Goal: Task Accomplishment & Management: Manage account settings

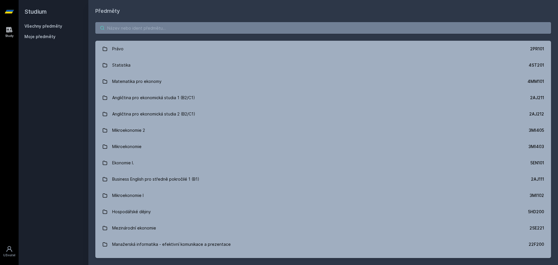
click at [124, 30] on input "search" at bounding box center [323, 28] width 456 height 12
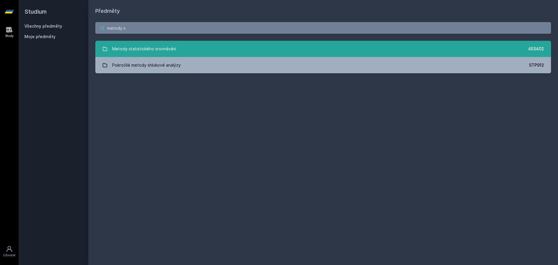
type input "metody s"
click at [154, 52] on div "Metody statistického srovnávání" at bounding box center [144, 49] width 64 height 12
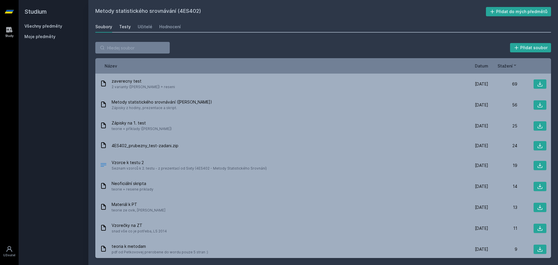
click at [128, 26] on div "Testy" at bounding box center [125, 27] width 12 height 6
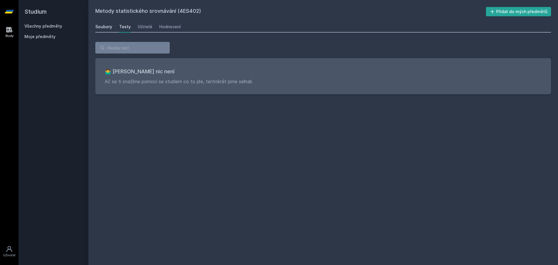
click at [102, 28] on div "Soubory" at bounding box center [103, 27] width 17 height 6
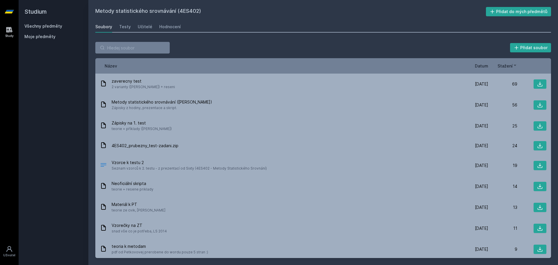
click at [113, 26] on div "Soubory Testy Učitelé Hodnocení" at bounding box center [323, 27] width 456 height 12
click at [118, 25] on div "Soubory Testy Učitelé Hodnocení" at bounding box center [323, 27] width 456 height 12
click at [120, 25] on div "Testy" at bounding box center [125, 27] width 12 height 6
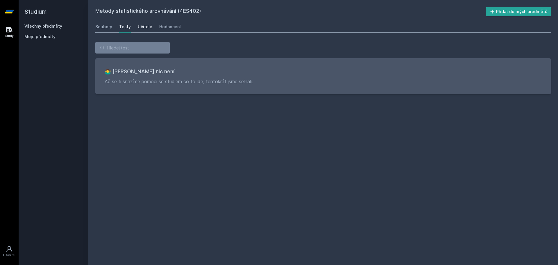
click at [143, 28] on div "Učitelé" at bounding box center [145, 27] width 15 height 6
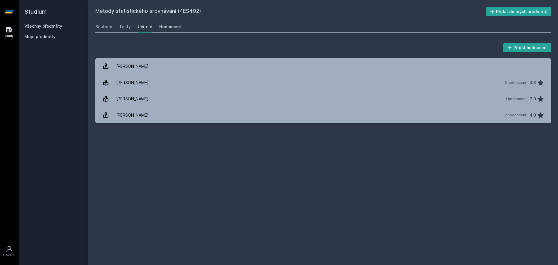
click at [165, 24] on link "Hodnocení" at bounding box center [170, 27] width 22 height 12
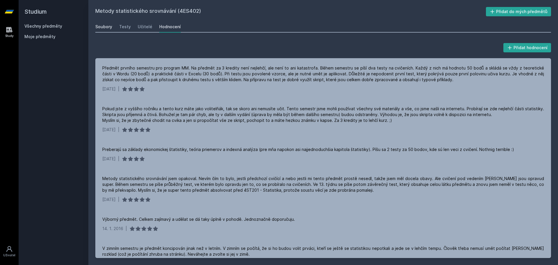
click at [101, 30] on link "Soubory" at bounding box center [103, 27] width 17 height 12
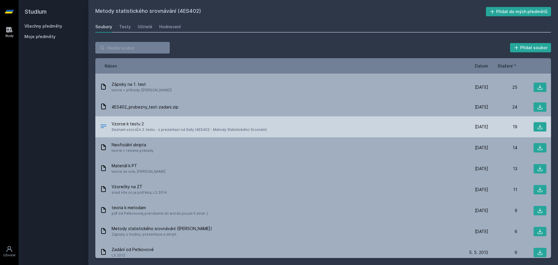
scroll to position [44, 0]
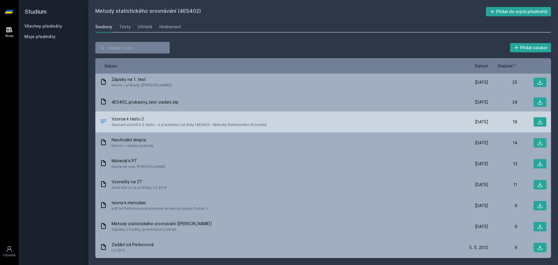
click at [172, 122] on span "Seznam vzorců k 2. testu - z prezentací od Sixty (4ES402 - Metody Statistického…" at bounding box center [189, 125] width 155 height 6
click at [538, 121] on icon at bounding box center [540, 121] width 5 height 5
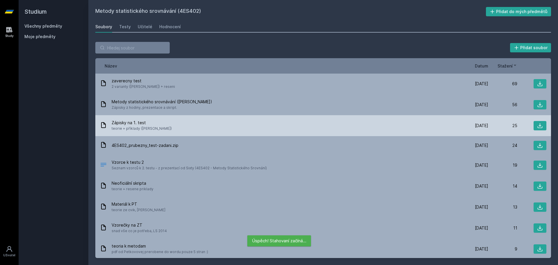
scroll to position [0, 0]
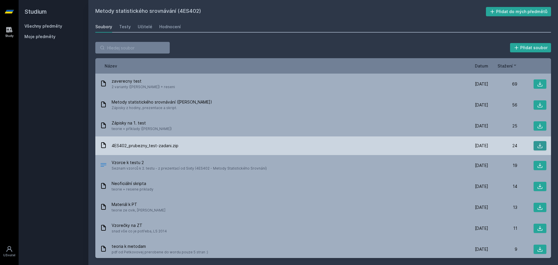
click at [537, 147] on icon at bounding box center [540, 146] width 6 height 6
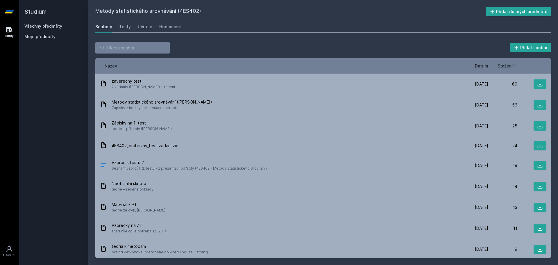
click at [35, 36] on span "Moje předměty" at bounding box center [39, 37] width 31 height 6
click at [527, 9] on button "Přidat do mých předmětů" at bounding box center [518, 11] width 65 height 9
click at [277, 11] on h2 "Metody statistického srovnávání (4ES402)" at bounding box center [289, 11] width 389 height 9
click at [44, 26] on link "Všechny předměty" at bounding box center [43, 26] width 38 height 5
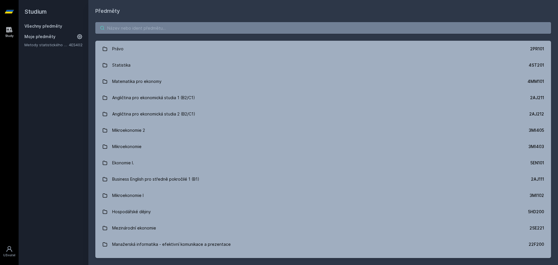
click at [126, 29] on input "search" at bounding box center [323, 28] width 456 height 12
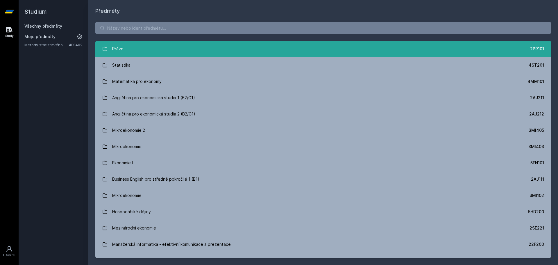
click at [138, 51] on link "Právo 2PR101" at bounding box center [323, 49] width 456 height 16
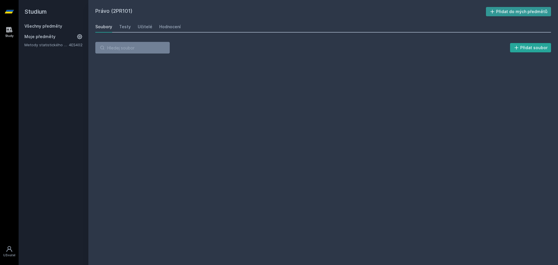
click at [519, 15] on button "Přidat do mých předmětů" at bounding box center [518, 11] width 65 height 9
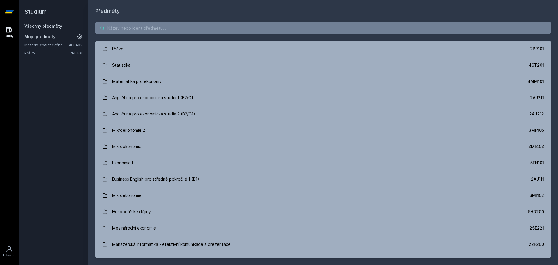
click at [136, 26] on input "search" at bounding box center [323, 28] width 456 height 12
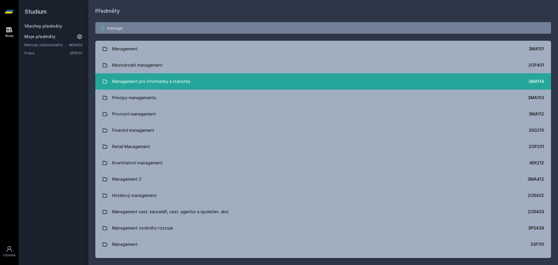
type input "manage"
click at [156, 83] on div "Management pro informatiky a statistiky" at bounding box center [151, 82] width 78 height 12
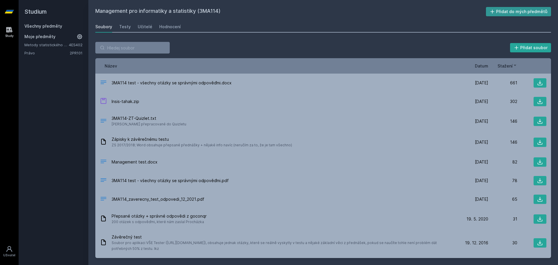
click at [516, 11] on button "Přidat do mých předmětů" at bounding box center [518, 11] width 65 height 9
click at [42, 24] on link "Všechny předměty" at bounding box center [43, 26] width 38 height 5
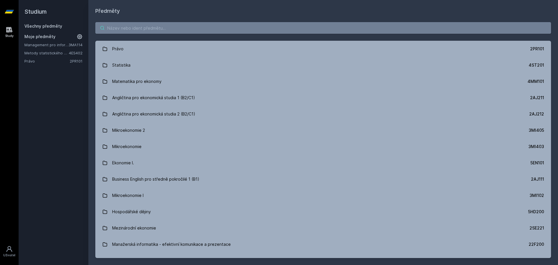
click at [121, 26] on input "search" at bounding box center [323, 28] width 456 height 12
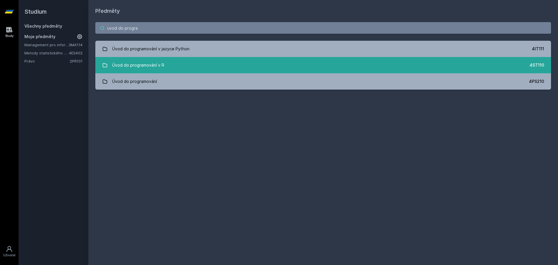
type input "uvod do progra"
click at [152, 66] on div "Úvod do programování v R" at bounding box center [138, 65] width 52 height 12
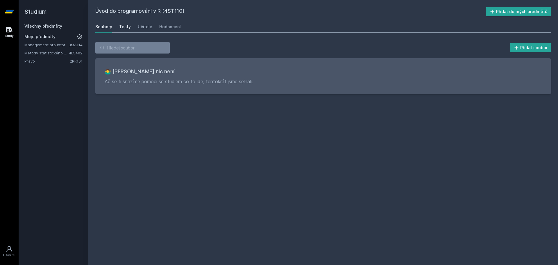
click at [124, 27] on div "Testy" at bounding box center [125, 27] width 12 height 6
click at [143, 27] on div "Učitelé" at bounding box center [145, 27] width 15 height 6
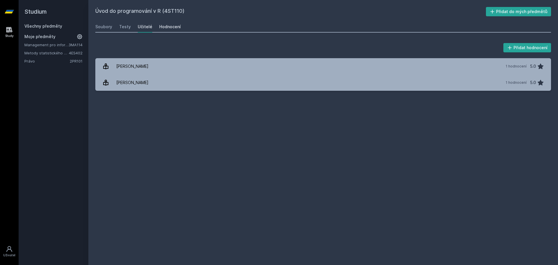
drag, startPoint x: 174, startPoint y: 25, endPoint x: 167, endPoint y: 25, distance: 6.7
click at [168, 25] on div "Hodnocení" at bounding box center [170, 27] width 22 height 6
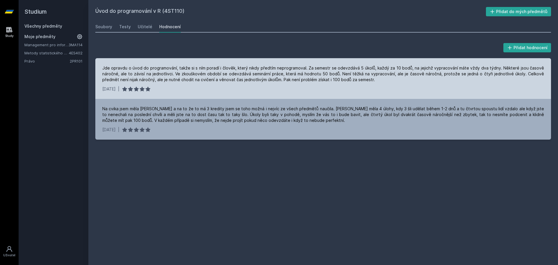
drag, startPoint x: 210, startPoint y: 84, endPoint x: 206, endPoint y: 80, distance: 5.3
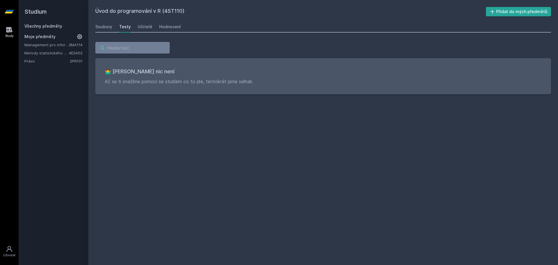
drag, startPoint x: 137, startPoint y: 43, endPoint x: 132, endPoint y: 40, distance: 6.1
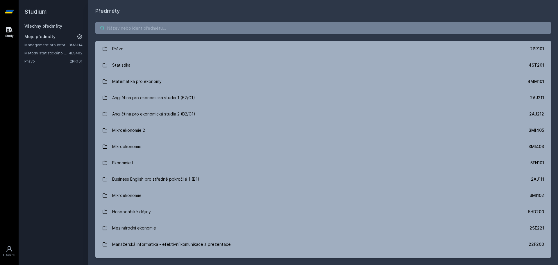
click at [138, 29] on input "search" at bounding box center [323, 28] width 456 height 12
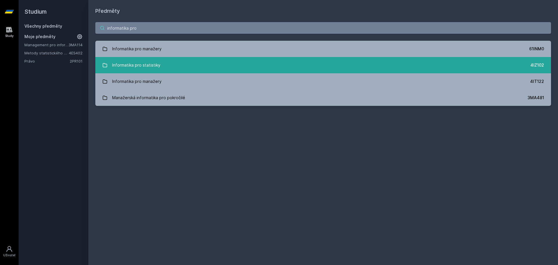
type input "informatika pro"
click at [155, 65] on div "Informatika pro statistiky" at bounding box center [136, 65] width 48 height 12
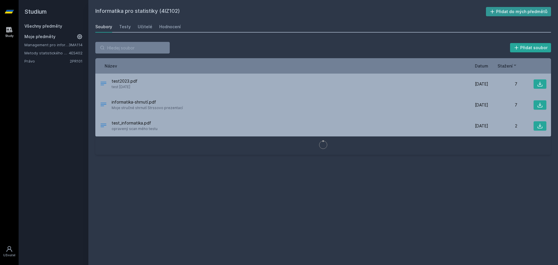
click at [505, 11] on button "Přidat do mých předmětů" at bounding box center [518, 11] width 65 height 9
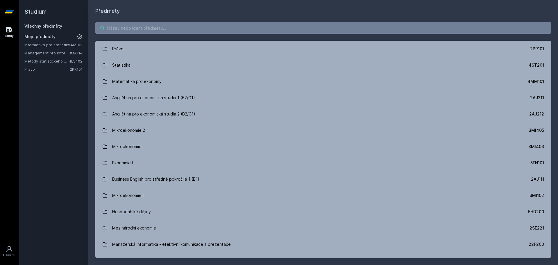
click at [142, 25] on input "search" at bounding box center [323, 28] width 456 height 12
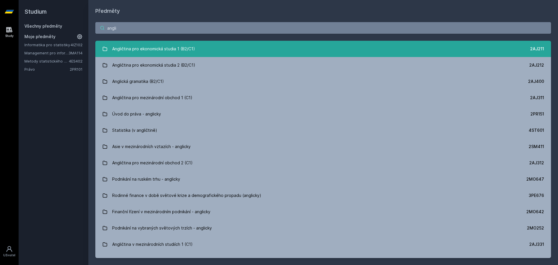
type input "angli"
click at [169, 45] on div "Angličtina pro ekonomická studia 1 (B2/C1)" at bounding box center [153, 49] width 83 height 12
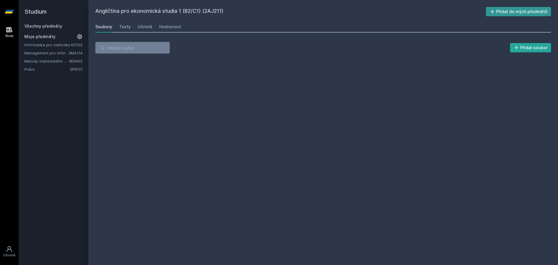
click at [504, 12] on button "Přidat do mých předmětů" at bounding box center [518, 11] width 65 height 9
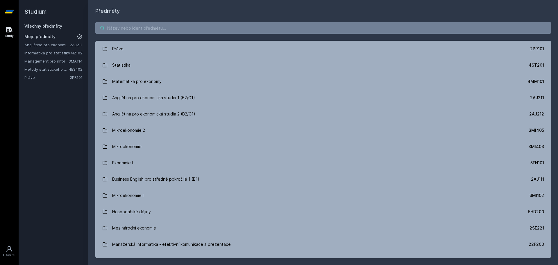
click at [134, 26] on input "search" at bounding box center [323, 28] width 456 height 12
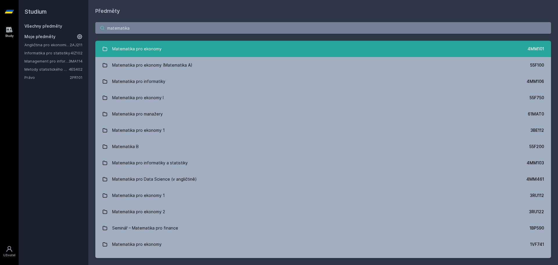
type input "matematika"
click at [126, 52] on div "Matematika pro ekonomy" at bounding box center [136, 49] width 49 height 12
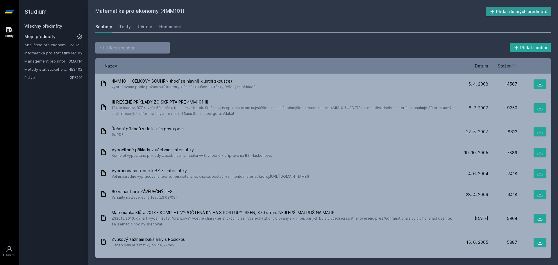
click at [514, 9] on button "Přidat do mých předmětů" at bounding box center [518, 11] width 65 height 9
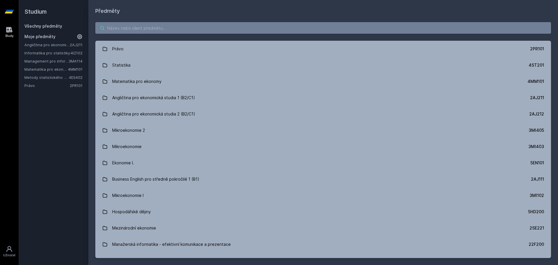
click at [136, 30] on input "search" at bounding box center [323, 28] width 456 height 12
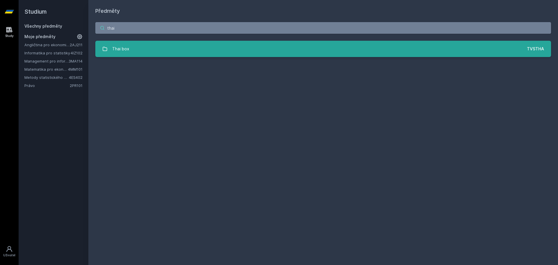
type input "thai"
click at [158, 48] on link "Thai box TVSTHA" at bounding box center [323, 49] width 456 height 16
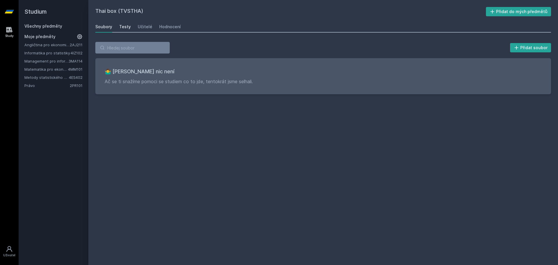
click at [127, 27] on div "Testy" at bounding box center [125, 27] width 12 height 6
click at [145, 25] on div "Učitelé" at bounding box center [145, 27] width 15 height 6
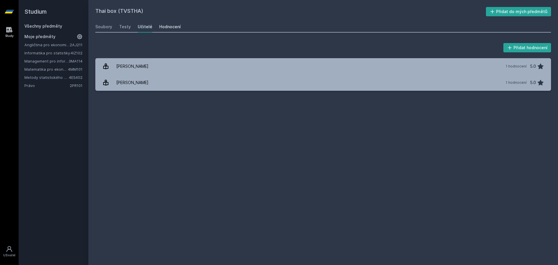
click at [168, 27] on div "Hodnocení" at bounding box center [170, 27] width 22 height 6
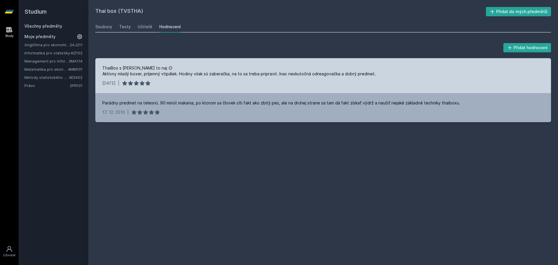
drag, startPoint x: 320, startPoint y: 63, endPoint x: 317, endPoint y: 58, distance: 5.7
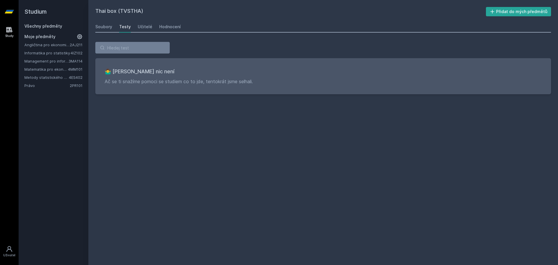
click at [47, 69] on link "Matematika pro ekonomy" at bounding box center [46, 69] width 44 height 6
